Goal: Transaction & Acquisition: Purchase product/service

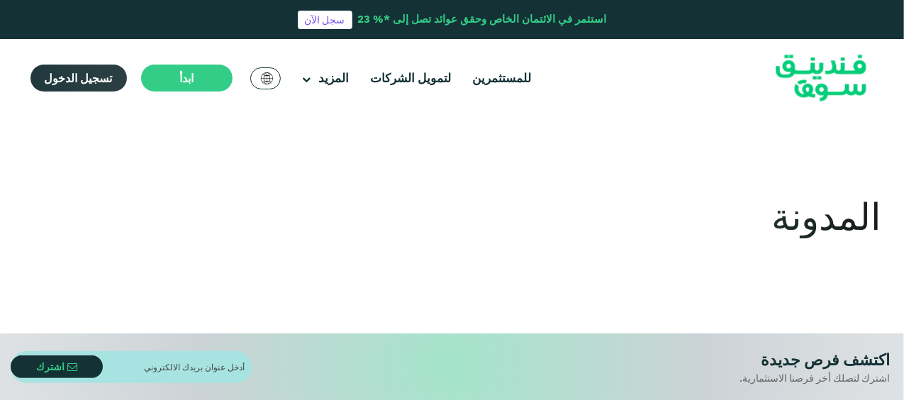
drag, startPoint x: 0, startPoint y: 0, endPoint x: 82, endPoint y: 79, distance: 113.4
click at [82, 79] on span "تسجيل الدخول" at bounding box center [79, 78] width 68 height 14
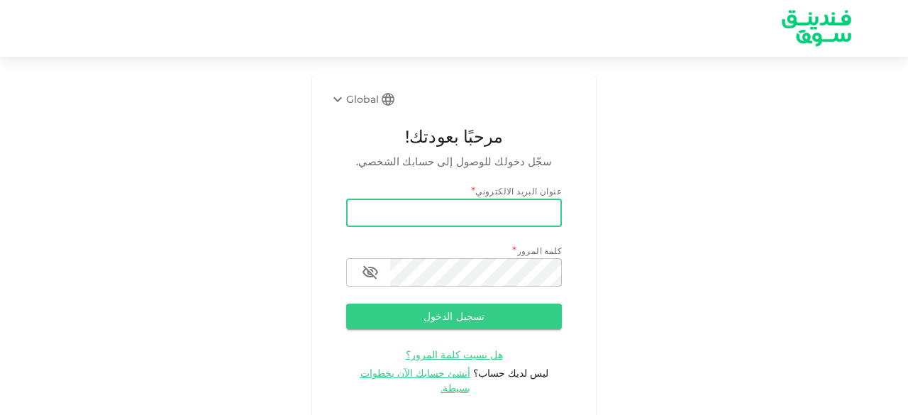
click at [433, 215] on input "email" at bounding box center [454, 213] width 216 height 28
type input "[EMAIL_ADDRESS][DOMAIN_NAME]"
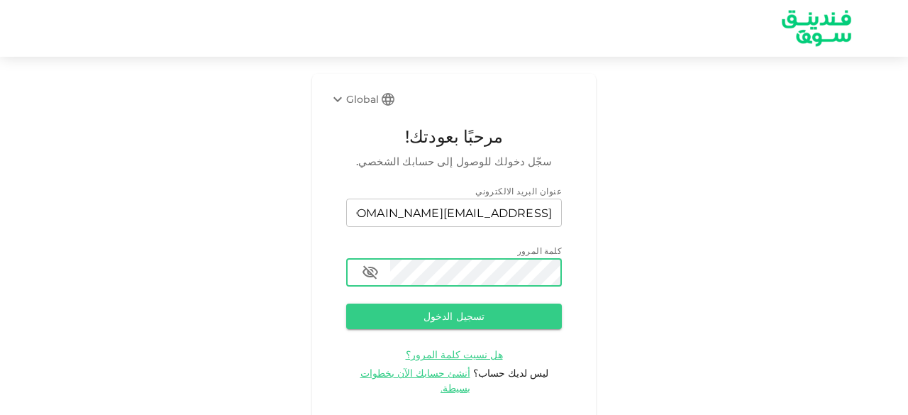
click at [346, 304] on button "تسجيل الدخول" at bounding box center [454, 317] width 216 height 26
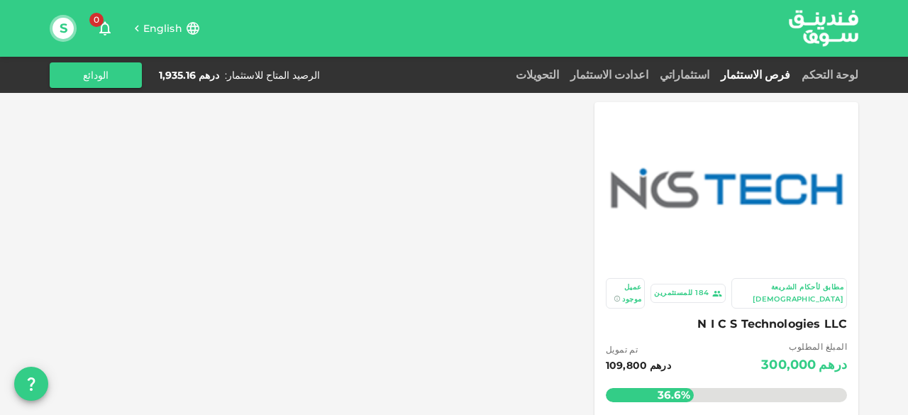
click at [708, 260] on div at bounding box center [726, 189] width 247 height 156
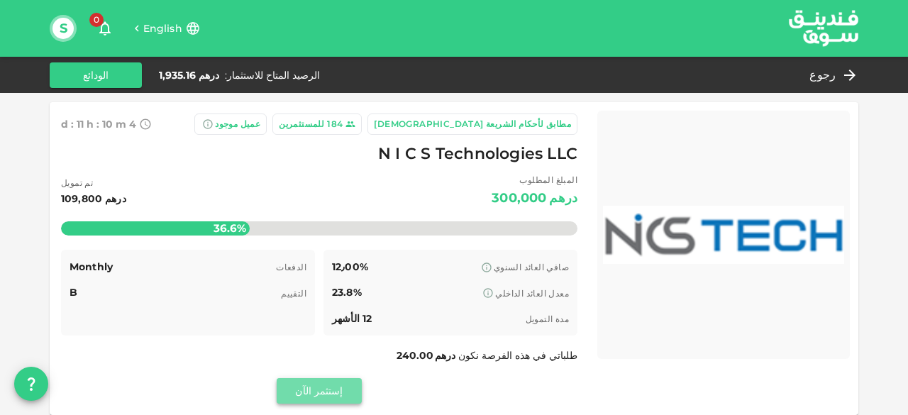
click at [335, 388] on button "إستثمر الآن" at bounding box center [319, 391] width 85 height 26
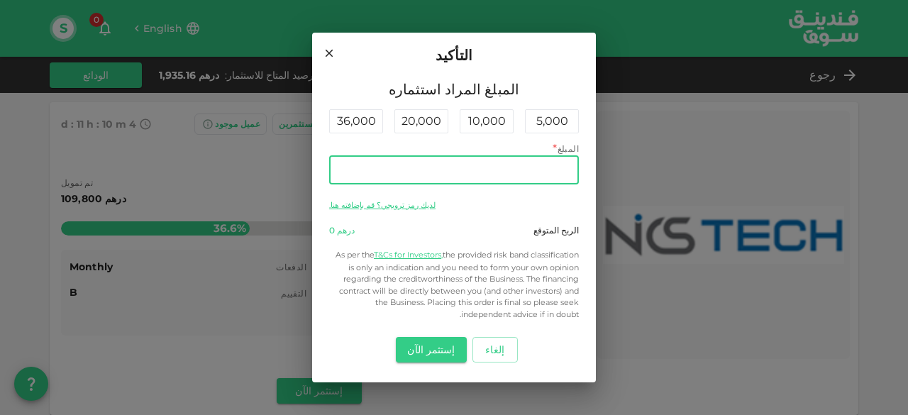
click at [477, 170] on input "المبلغ" at bounding box center [454, 170] width 250 height 28
type input "1,030"
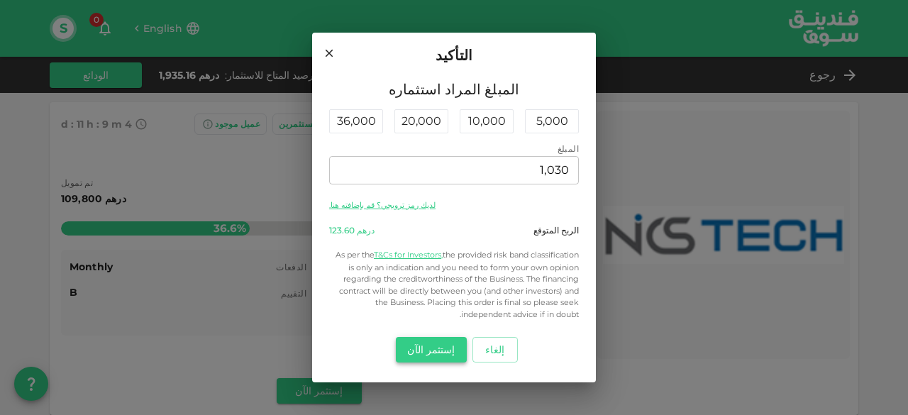
click at [426, 348] on button "إستثمر الآن" at bounding box center [431, 350] width 70 height 26
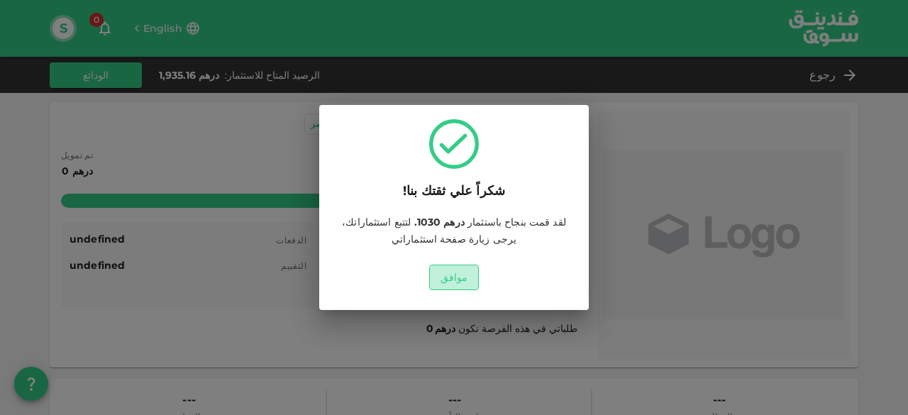
click at [457, 273] on button "موافق" at bounding box center [454, 278] width 50 height 26
